Goal: Information Seeking & Learning: Learn about a topic

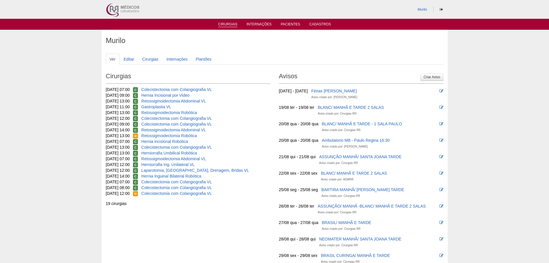
click at [235, 23] on link "Cirurgias" at bounding box center [227, 24] width 19 height 5
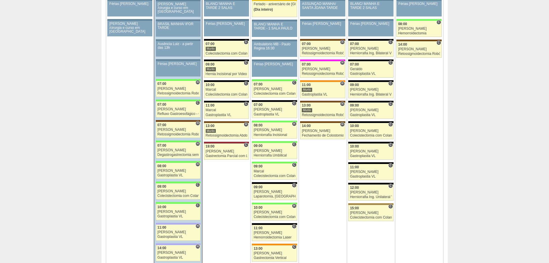
scroll to position [923, 0]
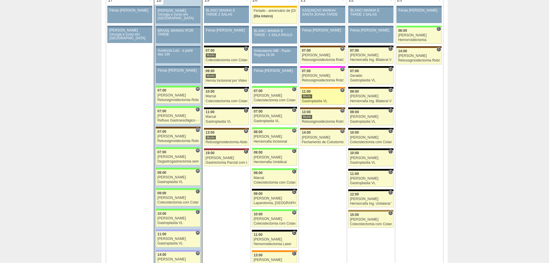
click at [316, 100] on div "Gastroplastia VL" at bounding box center [323, 101] width 42 height 4
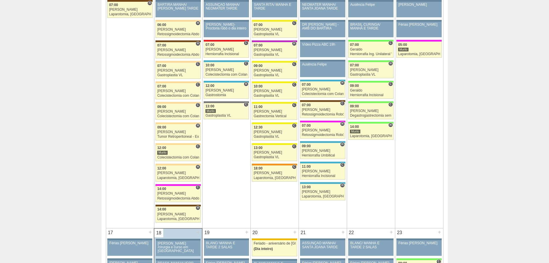
scroll to position [662, 0]
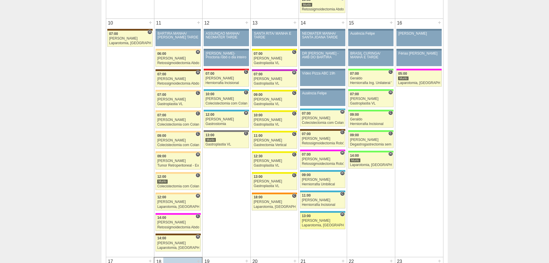
click at [338, 224] on div "Laparotomia, [GEOGRAPHIC_DATA], Drenagem, Bridas VL" at bounding box center [323, 225] width 42 height 4
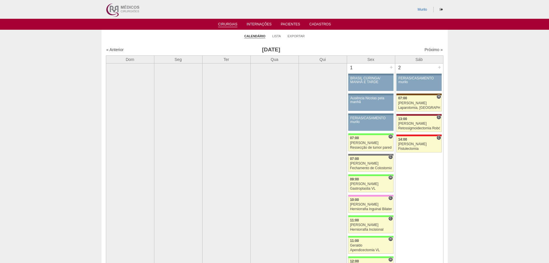
scroll to position [662, 0]
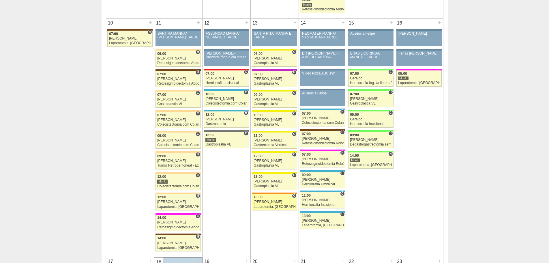
click at [283, 198] on div "18:00" at bounding box center [275, 197] width 42 height 4
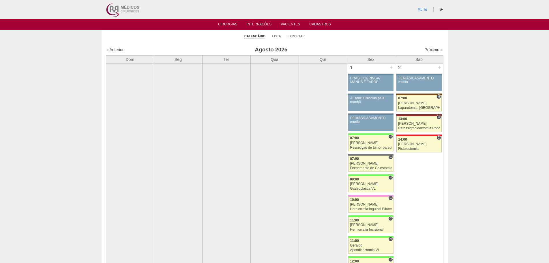
scroll to position [662, 0]
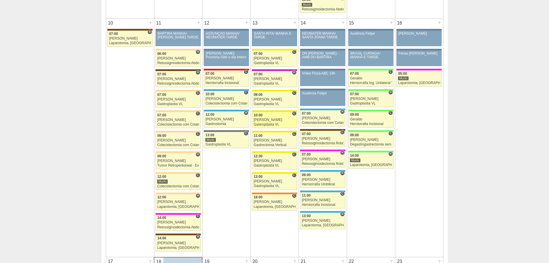
click at [277, 117] on div "10:00" at bounding box center [275, 115] width 42 height 4
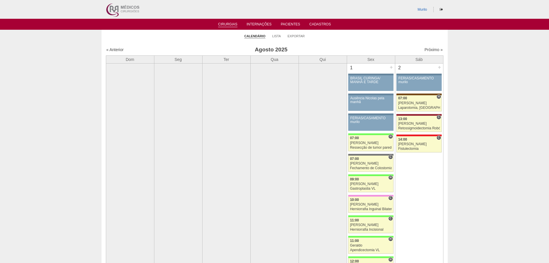
scroll to position [662, 0]
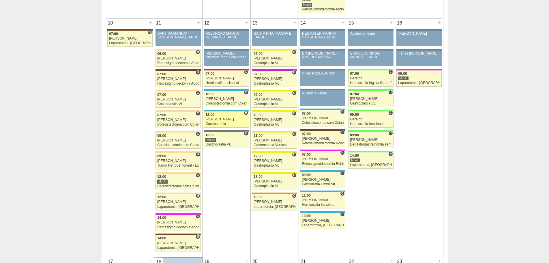
click at [221, 121] on div "[PERSON_NAME]" at bounding box center [226, 119] width 42 height 4
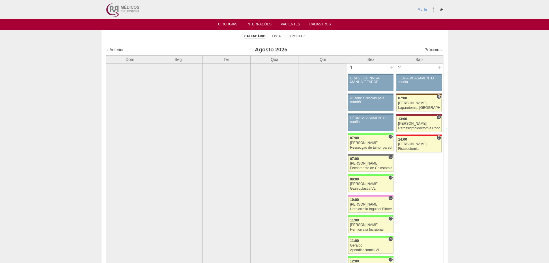
scroll to position [662, 0]
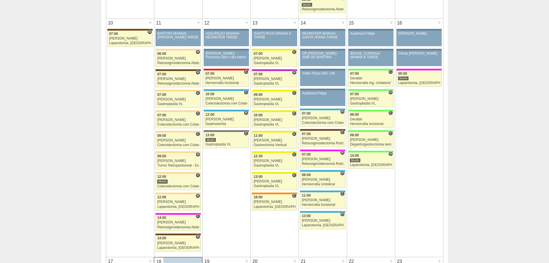
click at [219, 129] on div "12 + 86871 Cirurgias RR ASSUNÇÃO MANHÃ/ NEOMATER TARDE Paciente não informado C…" at bounding box center [226, 83] width 48 height 129
click at [218, 134] on div "13:00" at bounding box center [226, 135] width 42 height 4
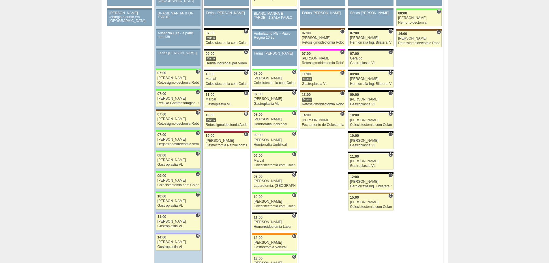
scroll to position [911, 0]
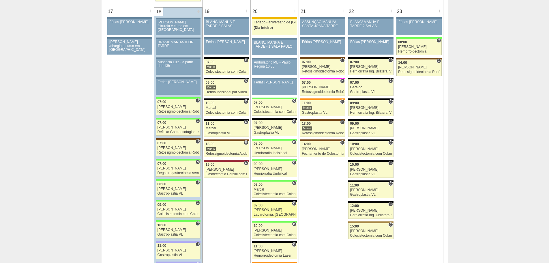
click at [273, 204] on div "09:00" at bounding box center [275, 205] width 42 height 4
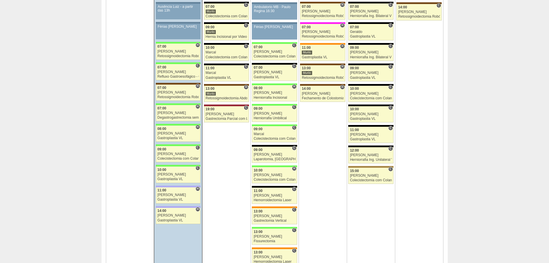
scroll to position [969, 0]
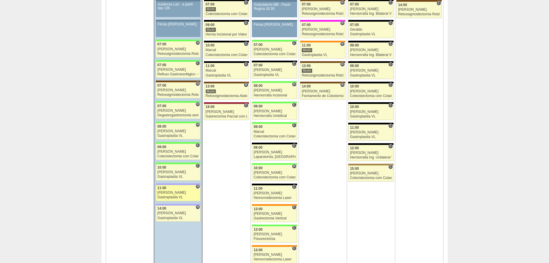
click at [186, 193] on div "[PERSON_NAME]" at bounding box center [178, 193] width 42 height 4
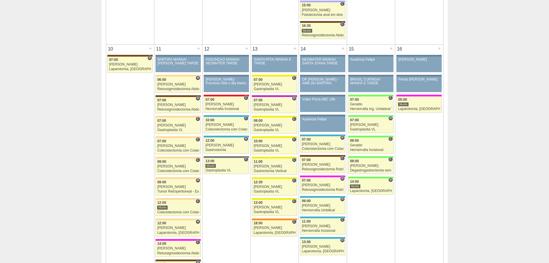
scroll to position [623, 0]
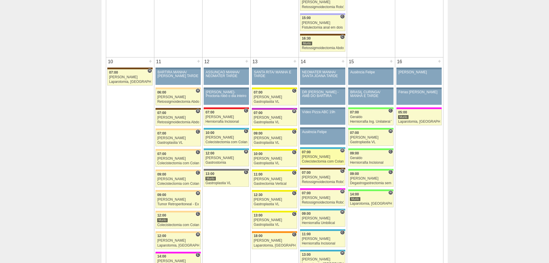
click at [311, 149] on link "87352 Ricardo Fernandes H 07:00 Ricardo Fernandes Colecistectomia com Colangiog…" at bounding box center [322, 157] width 45 height 16
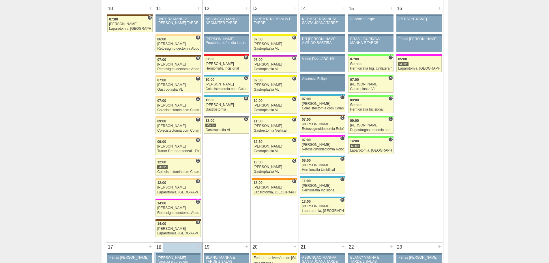
scroll to position [681, 0]
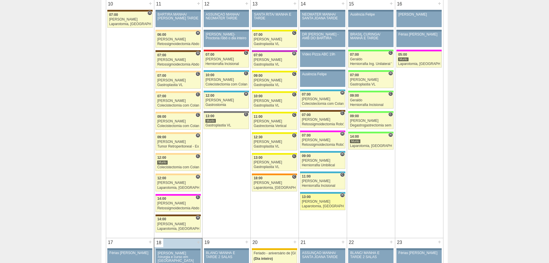
click at [345, 200] on link "88316 Ricardo Fernandes H 13:00 Ricardo Fernandes Laparotomia, Biópsia, Drenage…" at bounding box center [322, 202] width 45 height 16
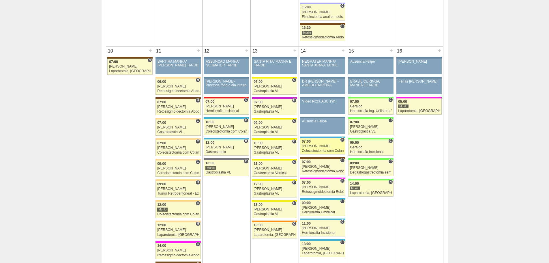
scroll to position [621, 0]
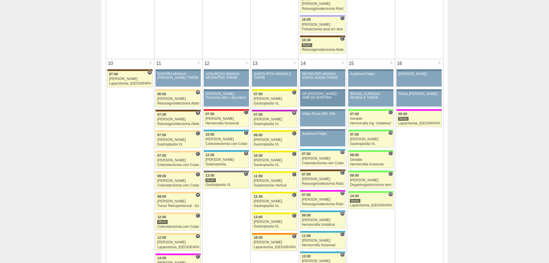
click at [327, 105] on link "87231 ADMRR DR ANA - AMB DO BARTIRA Paciente não informado Convênio não informa…" at bounding box center [322, 99] width 45 height 16
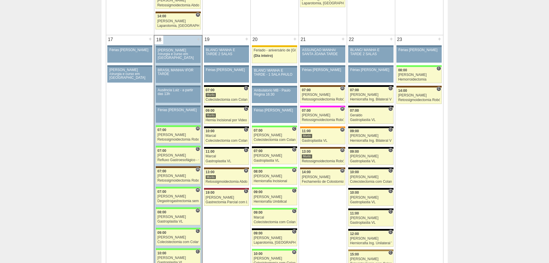
scroll to position [881, 0]
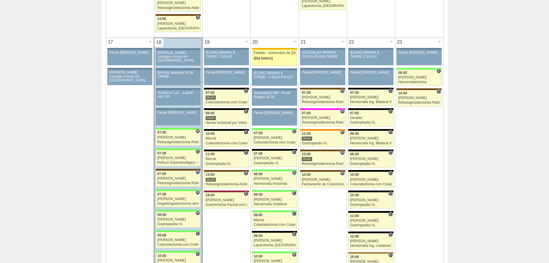
click at [284, 57] on div "(Dia inteiro)" at bounding box center [275, 59] width 42 height 4
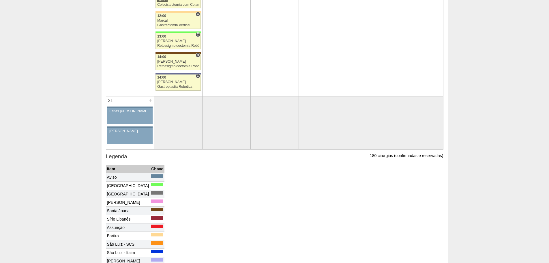
scroll to position [1544, 0]
